Goal: Information Seeking & Learning: Understand process/instructions

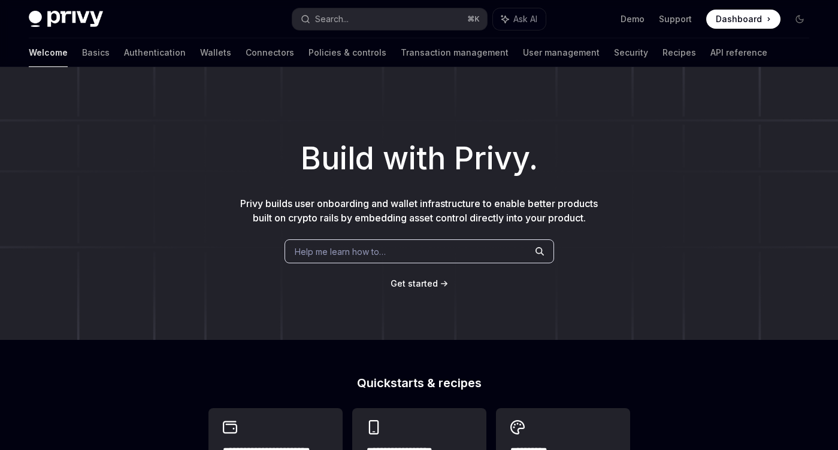
click at [346, 252] on span "Help me learn how to…" at bounding box center [340, 252] width 91 height 13
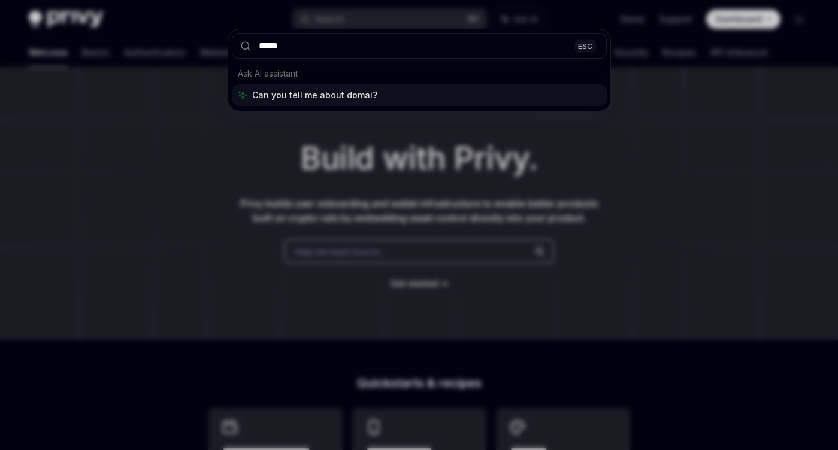
type input "******"
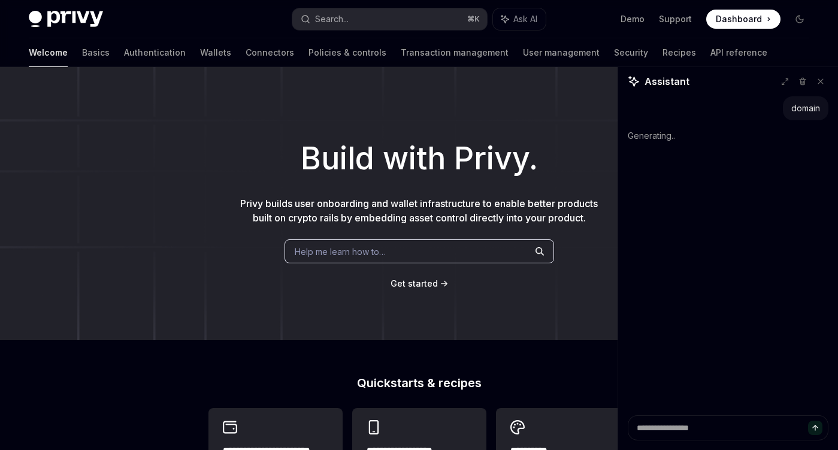
click at [414, 140] on h1 "Build with Privy." at bounding box center [418, 158] width 799 height 47
click at [366, 10] on button "Search... ⌘ K" at bounding box center [389, 19] width 195 height 22
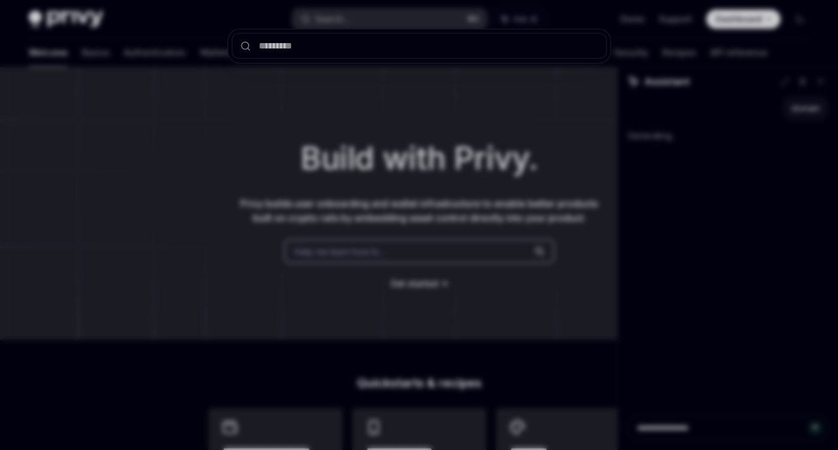
type textarea "*"
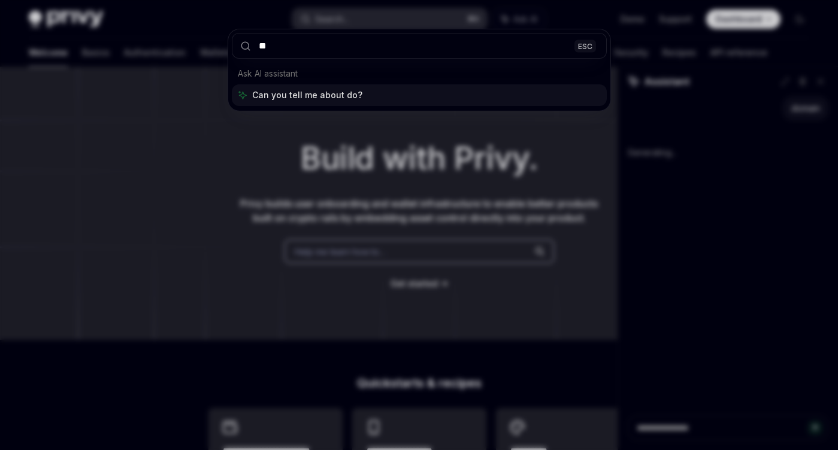
type input "***"
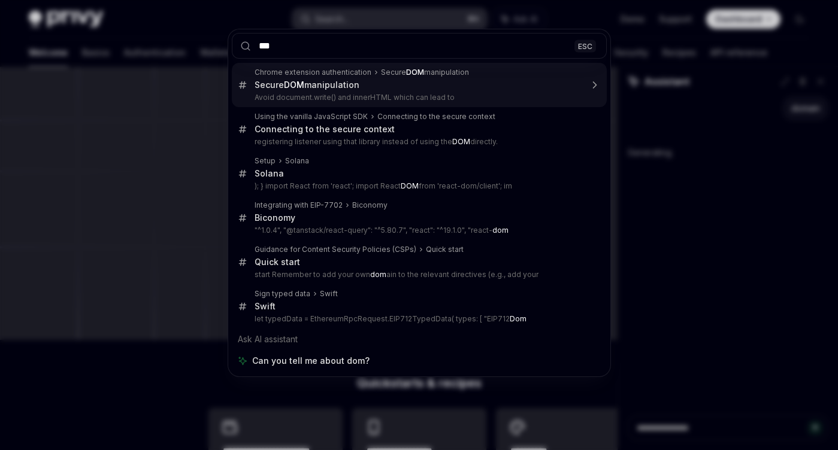
type textarea "*"
type input "*****"
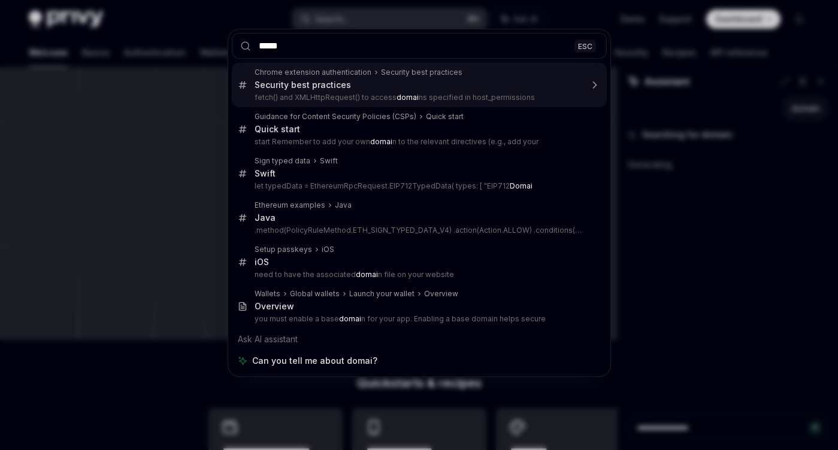
type textarea "*"
type input "******"
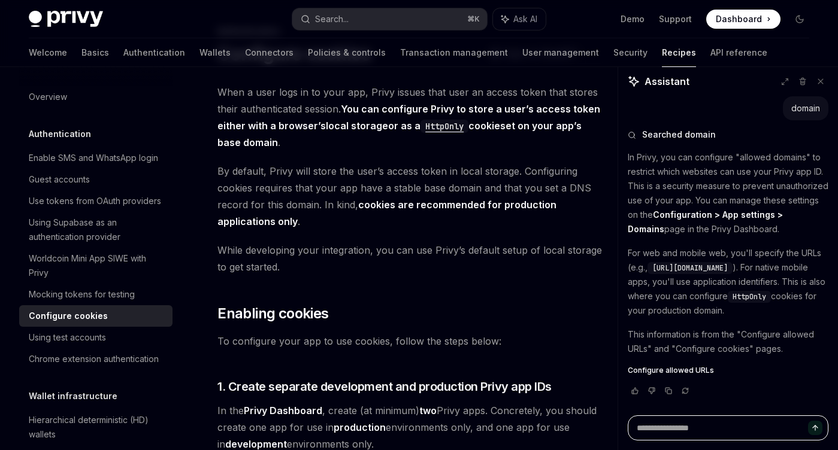
scroll to position [141, 0]
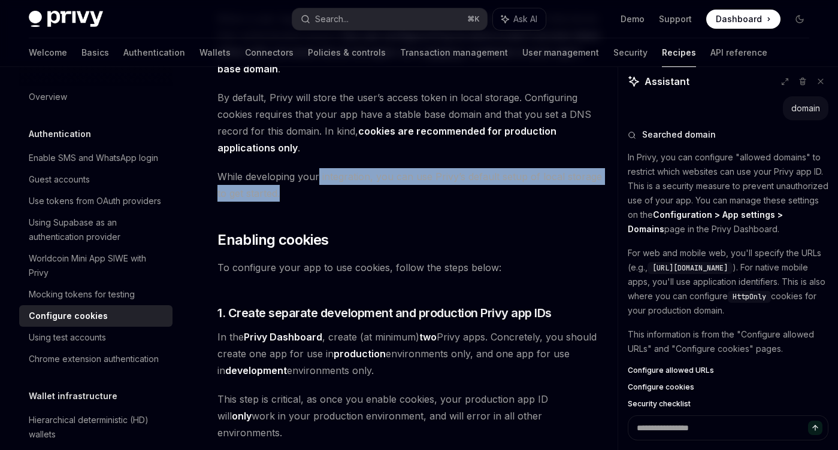
drag, startPoint x: 317, startPoint y: 177, endPoint x: 342, endPoint y: 192, distance: 29.3
click at [342, 192] on span "While developing your integration, you can use Privy’s default setup of local s…" at bounding box center [411, 185] width 388 height 34
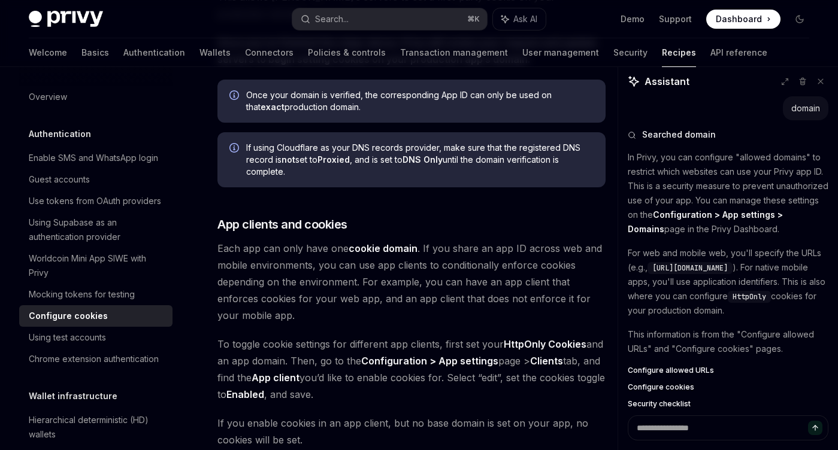
scroll to position [1181, 0]
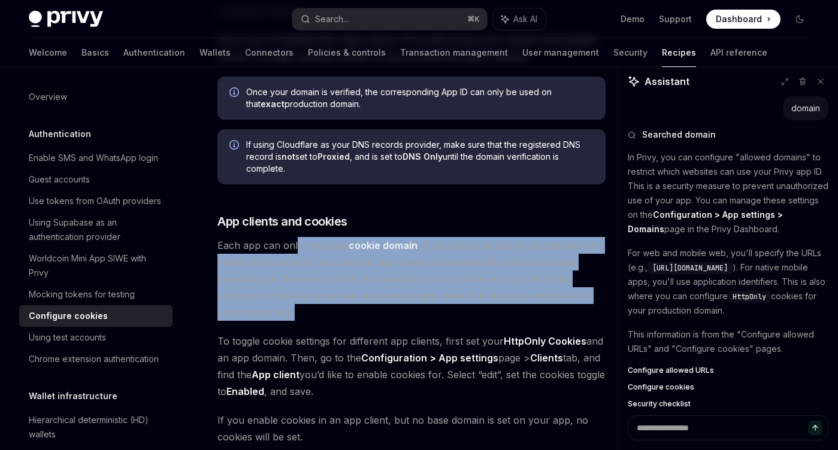
drag, startPoint x: 335, startPoint y: 263, endPoint x: 295, endPoint y: 202, distance: 72.8
click at [295, 237] on span "Each app can only have one cookie domain . If you share an app ID across web an…" at bounding box center [411, 279] width 388 height 84
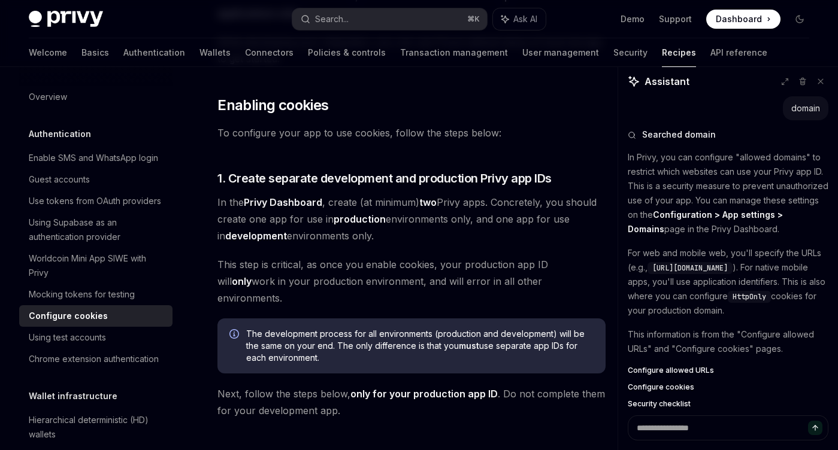
scroll to position [0, 0]
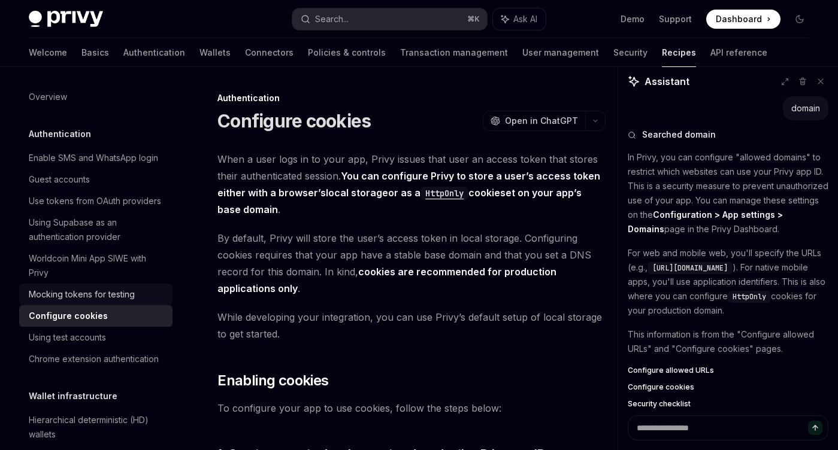
click at [120, 298] on div "Mocking tokens for testing" at bounding box center [82, 294] width 106 height 14
type textarea "*"
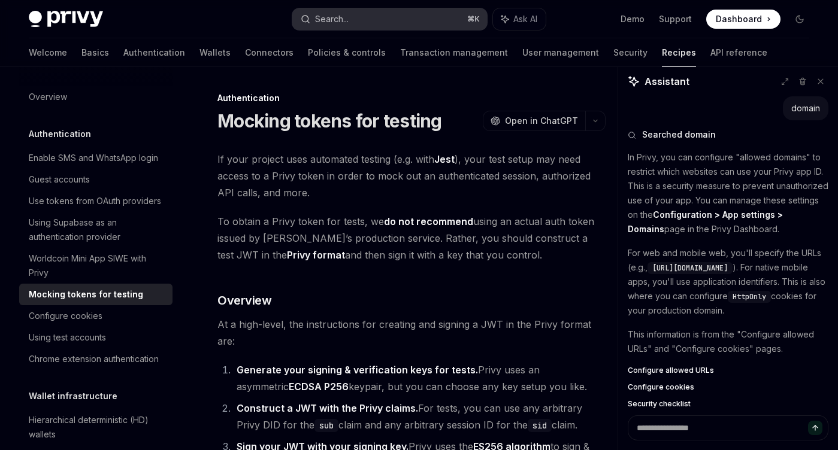
click at [368, 20] on button "Search... ⌘ K" at bounding box center [389, 19] width 195 height 22
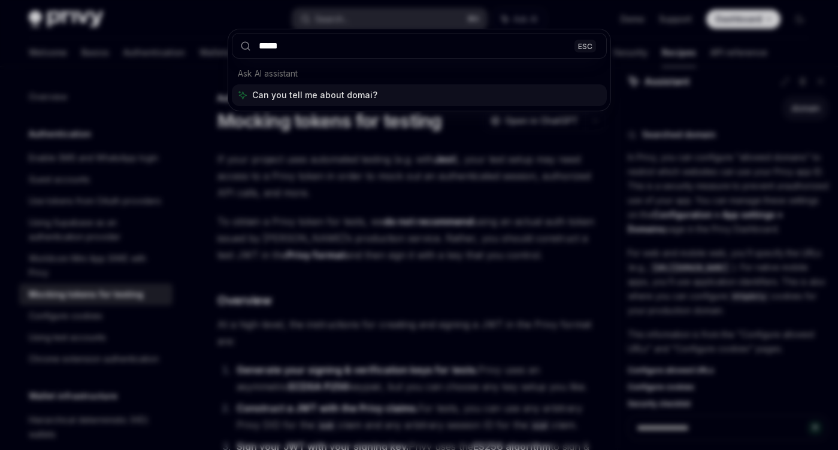
type input "******"
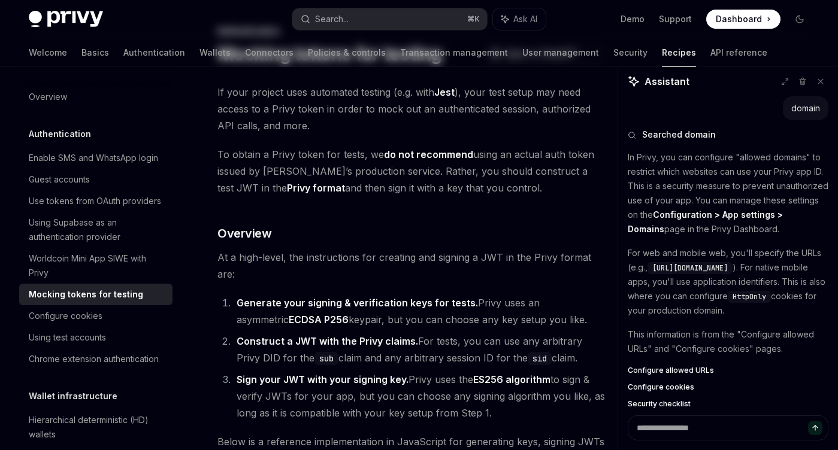
scroll to position [650, 0]
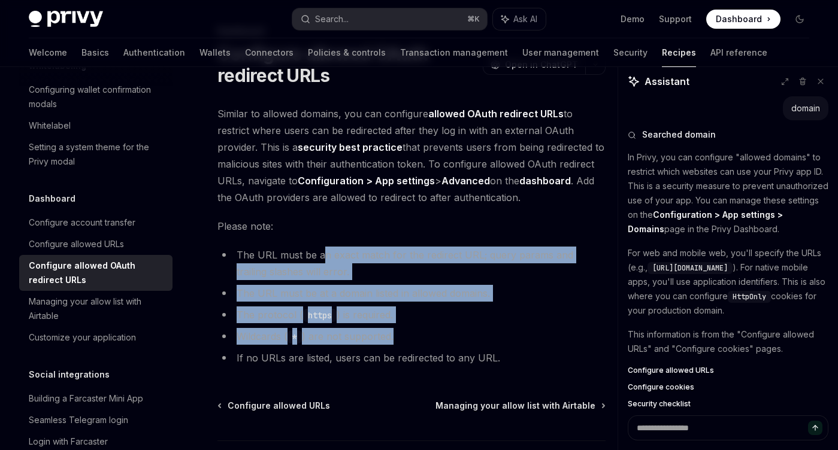
drag, startPoint x: 322, startPoint y: 263, endPoint x: 432, endPoint y: 344, distance: 136.2
click at [433, 344] on ul "The URL must be an exact match for the redirect URL; query params and trailing …" at bounding box center [411, 307] width 388 height 120
click at [432, 344] on li "Wildcards ( * ) are not supported." at bounding box center [411, 336] width 388 height 17
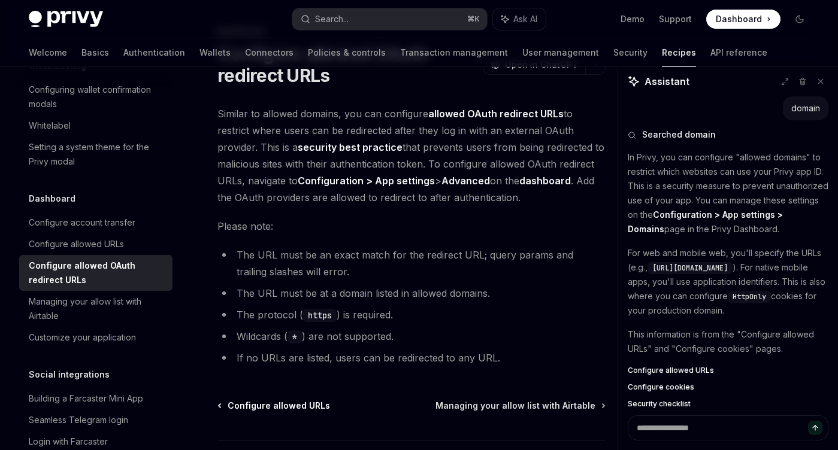
click at [282, 405] on span "Configure allowed URLs" at bounding box center [279, 406] width 102 height 12
type textarea "*"
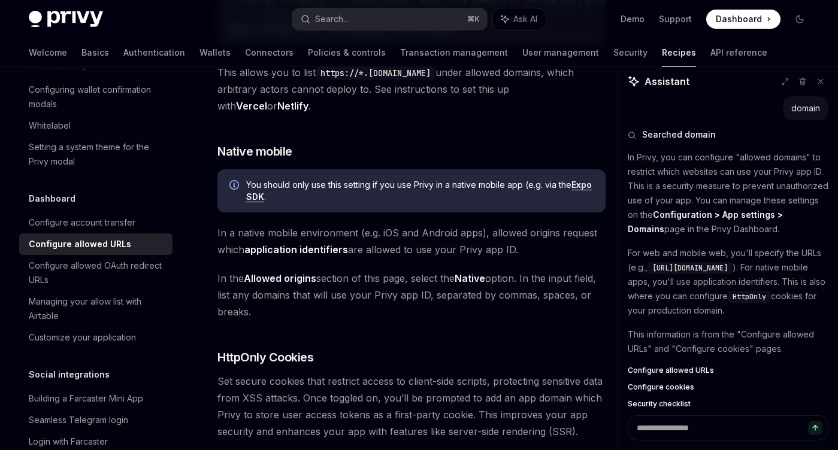
scroll to position [1416, 0]
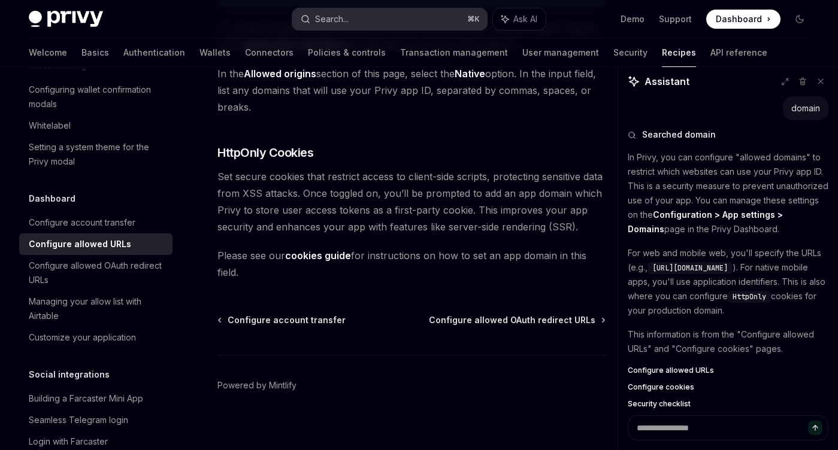
click at [362, 22] on button "Search... ⌘ K" at bounding box center [389, 19] width 195 height 22
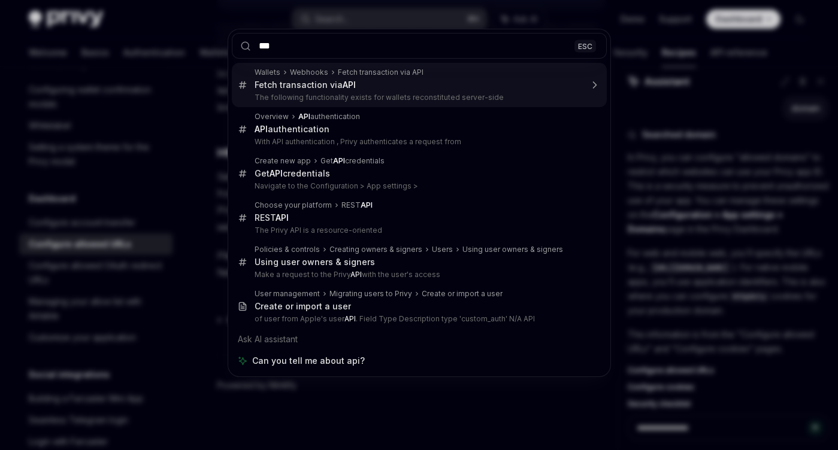
click at [319, 47] on input "***" at bounding box center [419, 46] width 375 height 26
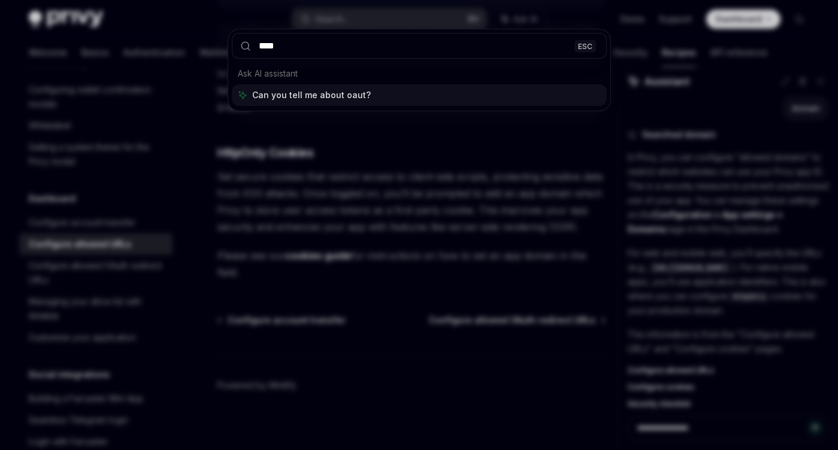
type input "*****"
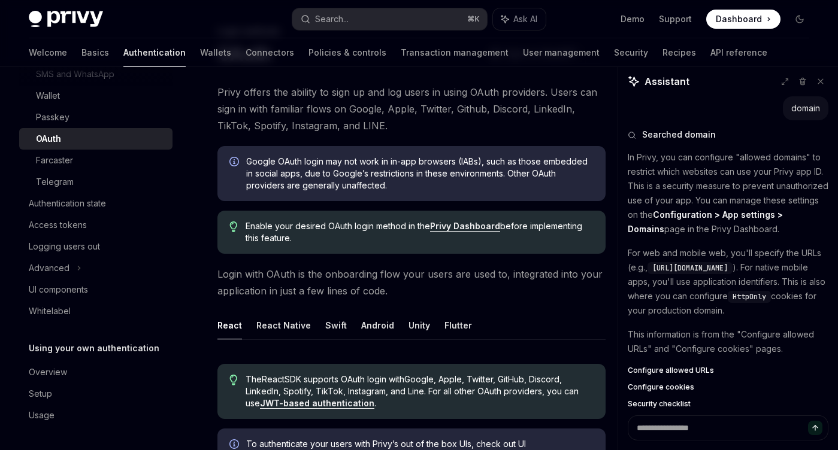
scroll to position [149, 0]
drag, startPoint x: 278, startPoint y: 96, endPoint x: 410, endPoint y: 147, distance: 141.8
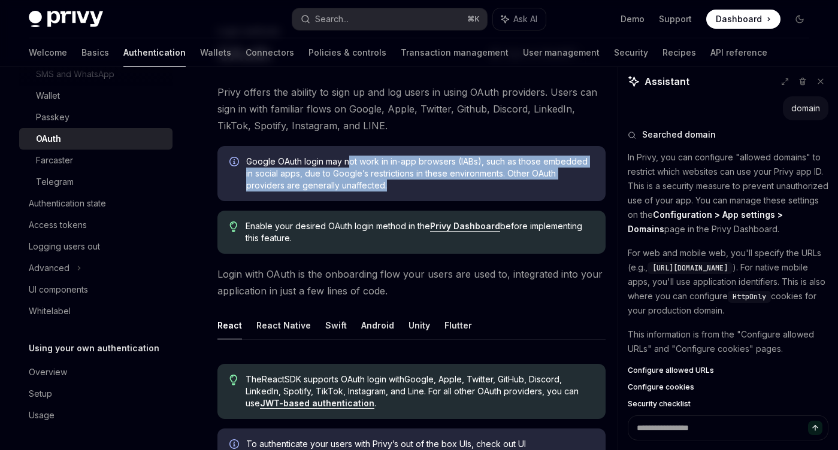
drag, startPoint x: 347, startPoint y: 163, endPoint x: 406, endPoint y: 198, distance: 68.5
click at [407, 199] on div "Google OAuth login may not work in in-app browsers (IABs), such as those embedd…" at bounding box center [411, 173] width 388 height 55
click at [406, 198] on div "Google OAuth login may not work in in-app browsers (IABs), such as those embedd…" at bounding box center [411, 173] width 388 height 55
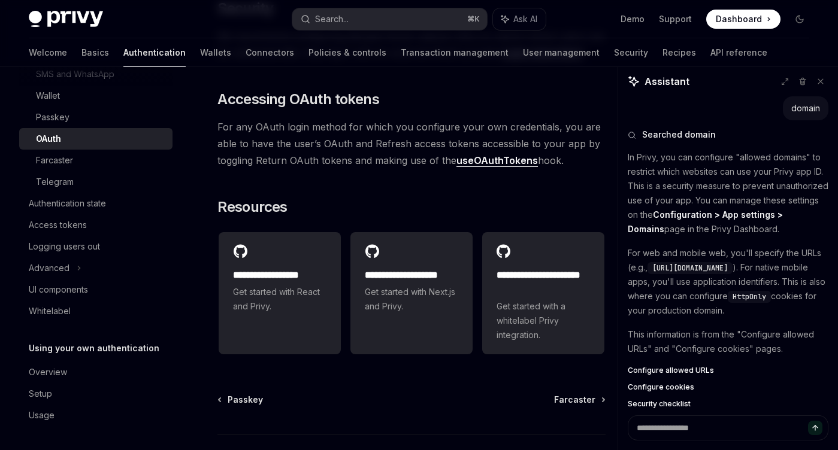
scroll to position [2667, 0]
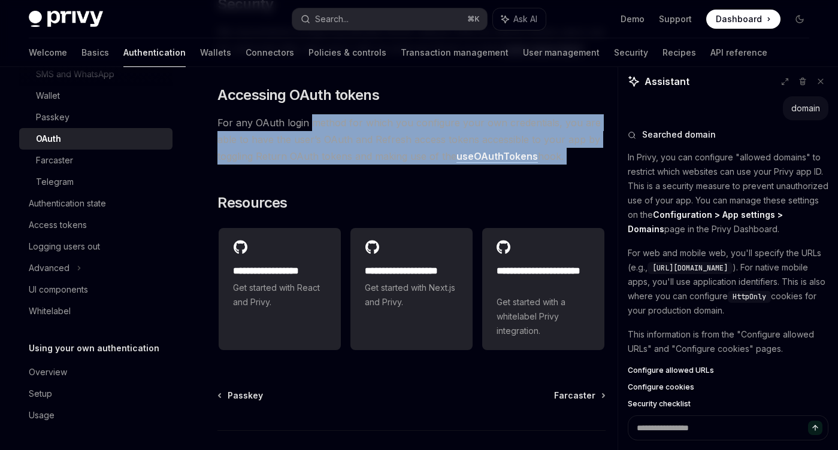
drag, startPoint x: 313, startPoint y: 138, endPoint x: 343, endPoint y: 189, distance: 59.1
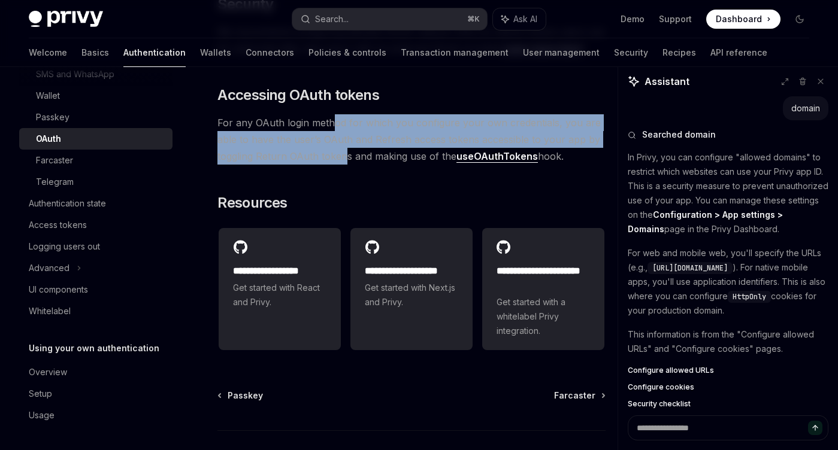
drag, startPoint x: 331, startPoint y: 138, endPoint x: 346, endPoint y: 167, distance: 32.4
click at [346, 165] on span "For any OAuth login method for which you configure your own credentials, you ar…" at bounding box center [411, 139] width 388 height 50
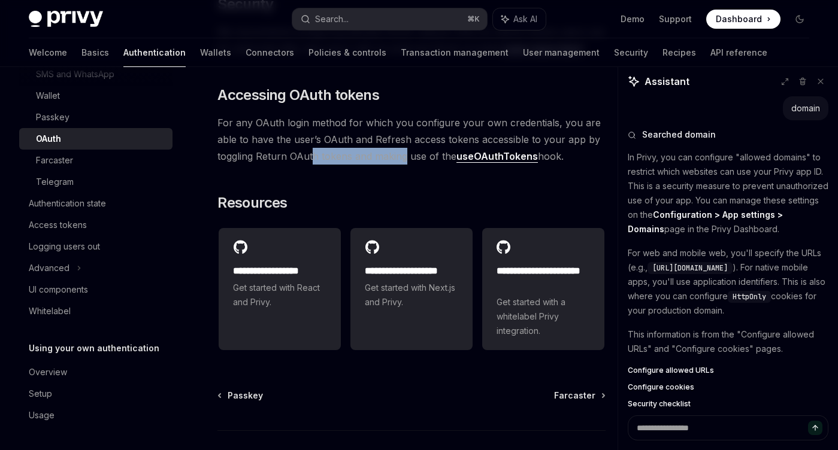
drag, startPoint x: 404, startPoint y: 171, endPoint x: 313, endPoint y: 171, distance: 91.0
click at [313, 165] on span "For any OAuth login method for which you configure your own credentials, you ar…" at bounding box center [411, 139] width 388 height 50
click at [502, 163] on link "useOAuthTokens" at bounding box center [496, 156] width 81 height 13
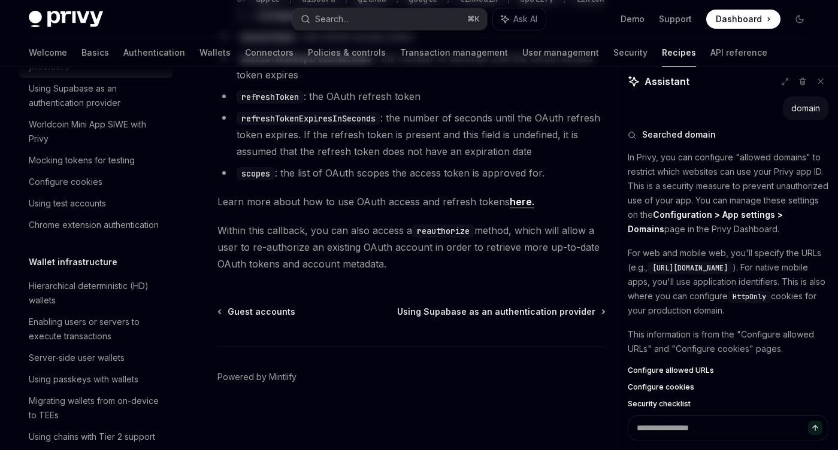
type textarea "*"
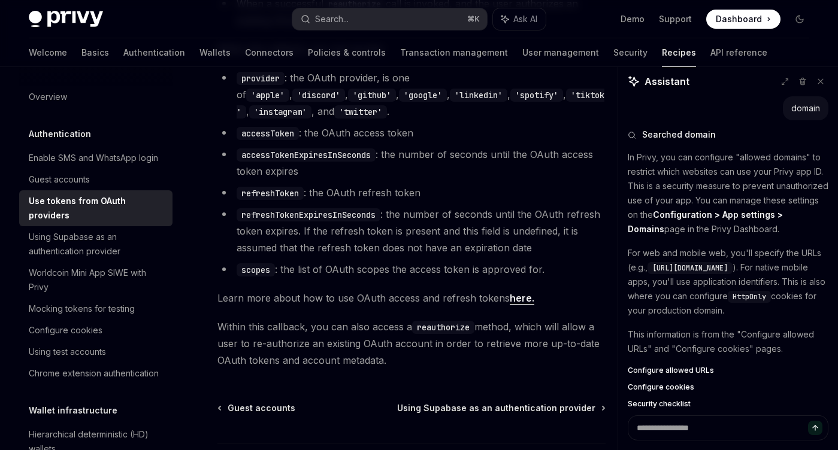
scroll to position [780, 0]
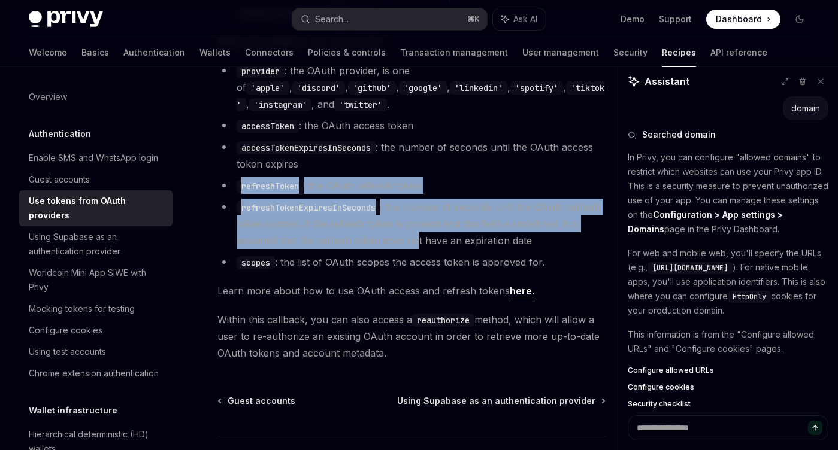
drag, startPoint x: 411, startPoint y: 189, endPoint x: 419, endPoint y: 263, distance: 74.1
click at [419, 262] on ul "provider : the OAuth provider, is one of 'apple' , 'discord' , 'github' , 'goog…" at bounding box center [411, 166] width 388 height 208
click at [419, 249] on li "refreshTokenExpiresInSeconds : the number of seconds until the OAuth refresh to…" at bounding box center [411, 224] width 388 height 50
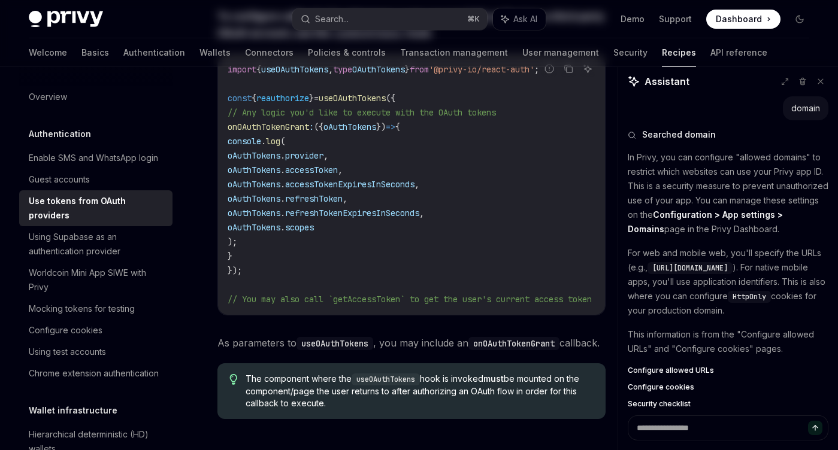
scroll to position [0, 0]
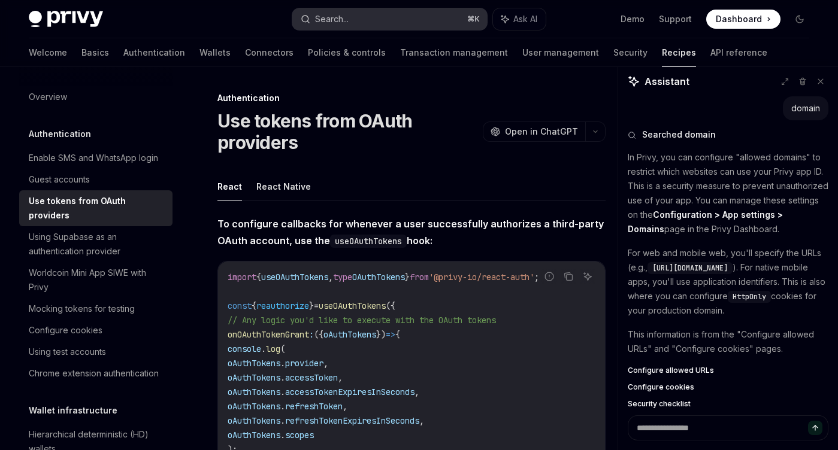
click at [363, 18] on button "Search... ⌘ K" at bounding box center [389, 19] width 195 height 22
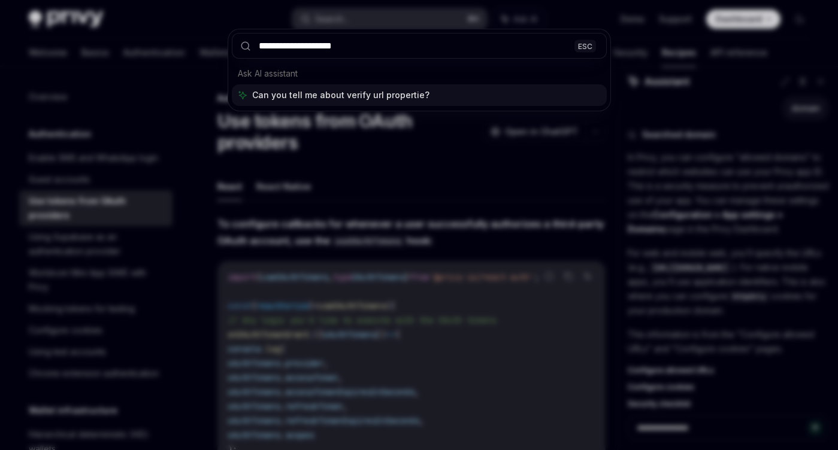
type input "**********"
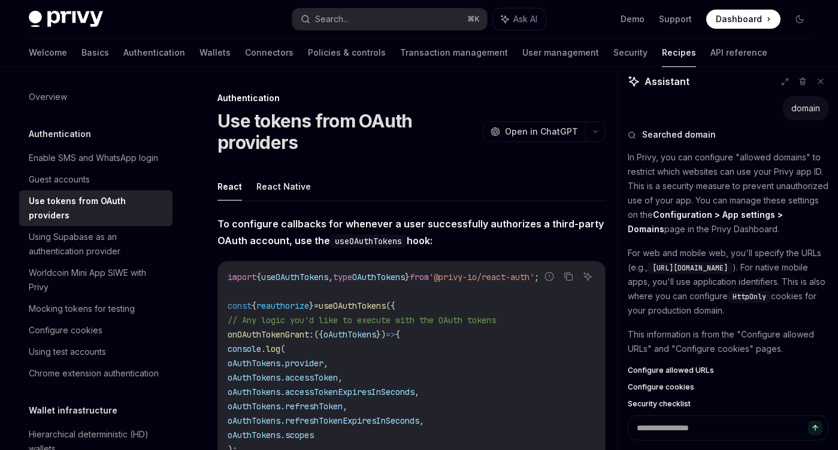
type textarea "*"
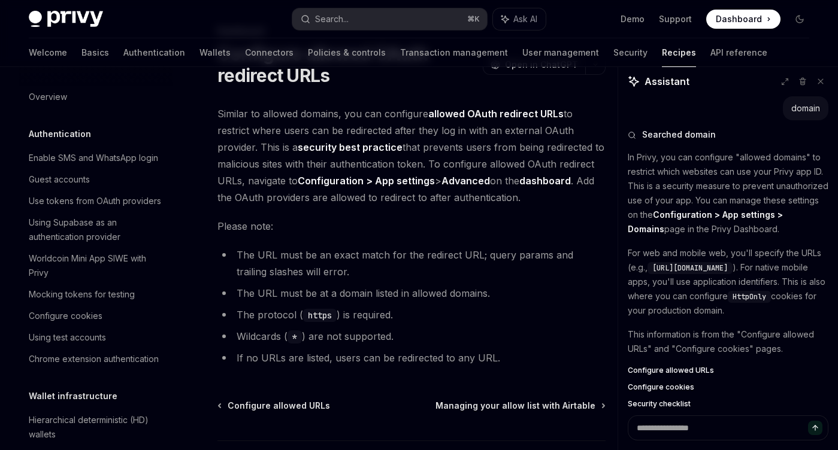
scroll to position [650, 0]
